Goal: Task Accomplishment & Management: Manage account settings

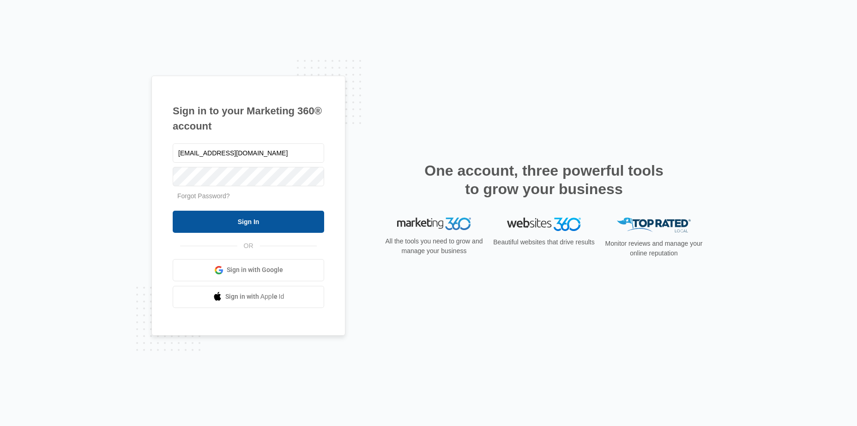
type input "M_marino@mehandi.com"
click at [315, 224] on input "Sign In" at bounding box center [248, 222] width 151 height 22
